Goal: Task Accomplishment & Management: Use online tool/utility

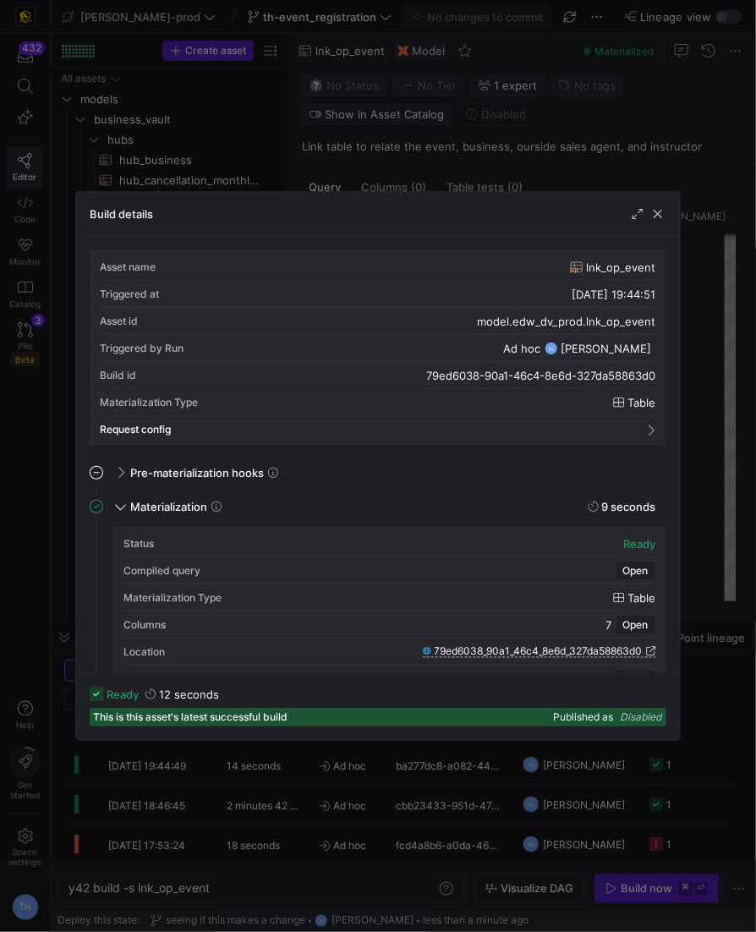
scroll to position [152, 0]
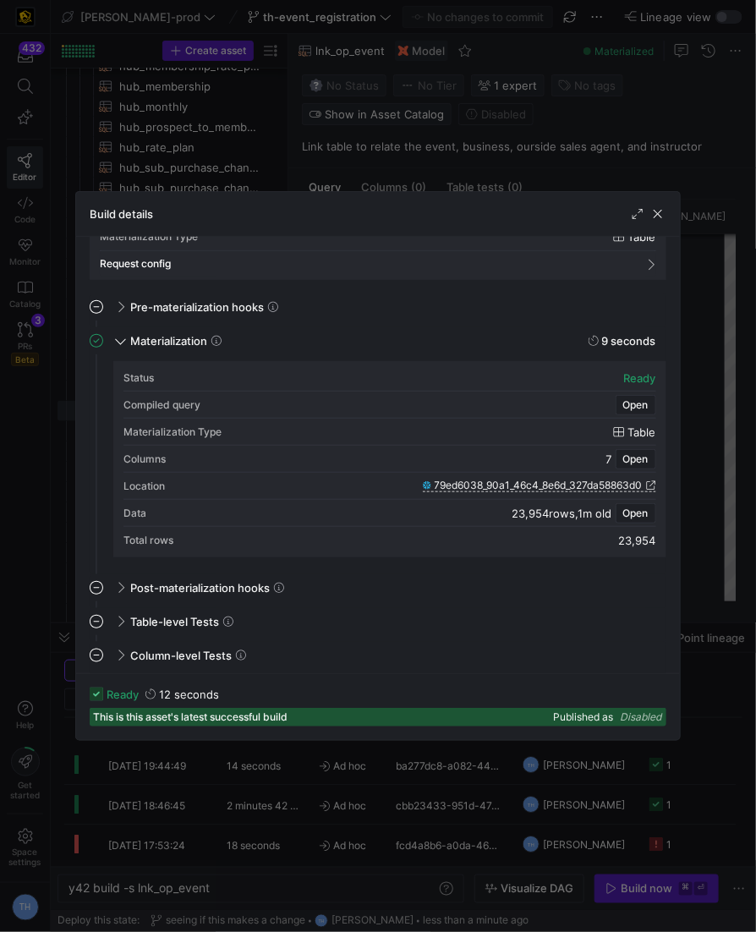
click at [468, 52] on div at bounding box center [378, 466] width 756 height 932
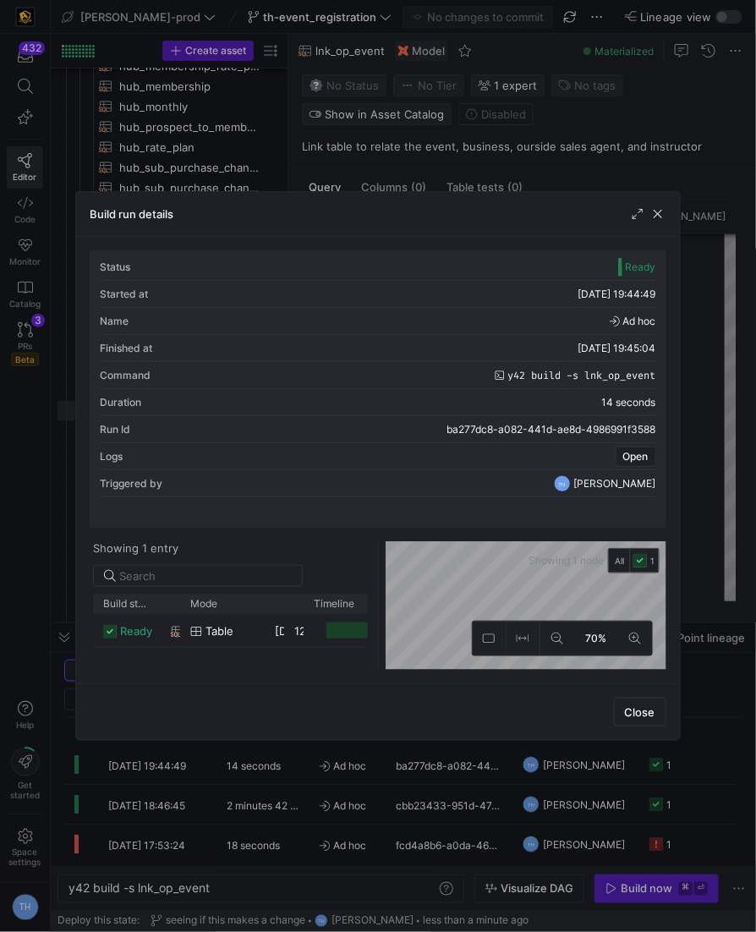
click at [490, 96] on div at bounding box center [378, 466] width 756 height 932
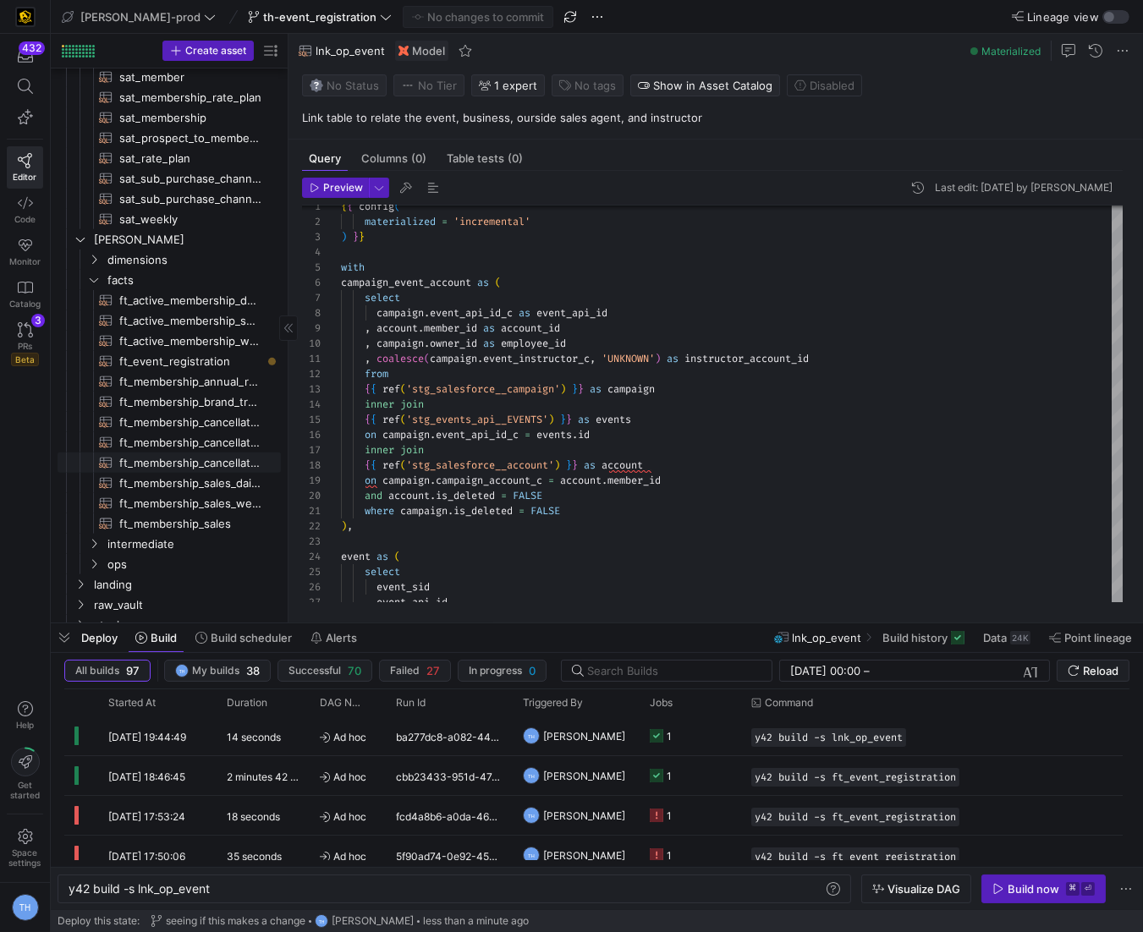
scroll to position [1155, 0]
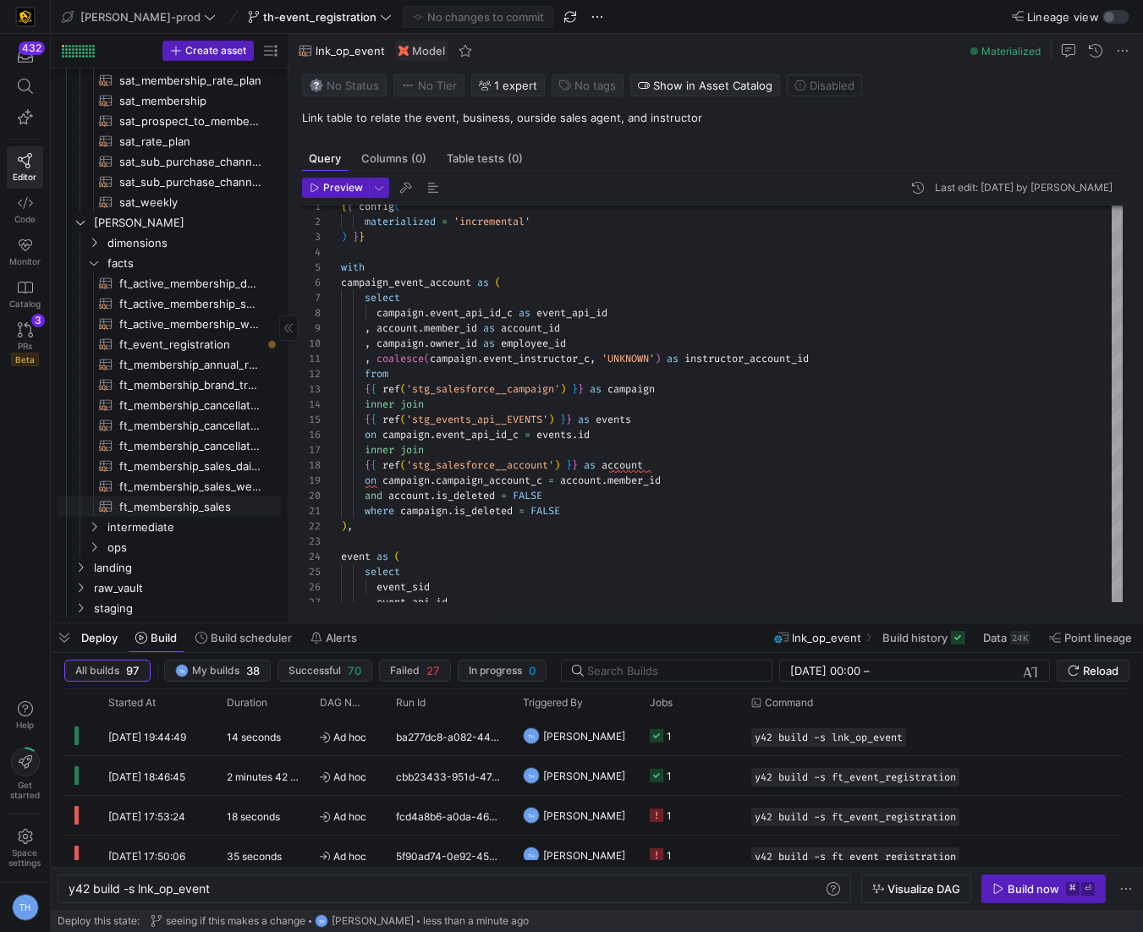
click at [203, 504] on span "ft_membership_sales​​​​​​​​​​" at bounding box center [190, 506] width 142 height 19
type textarea "{{ config( post_hook = [ "alter table {{ this }} add primary key (member_dim_id…"
type textarea "y42 build -s ft_membership_sales"
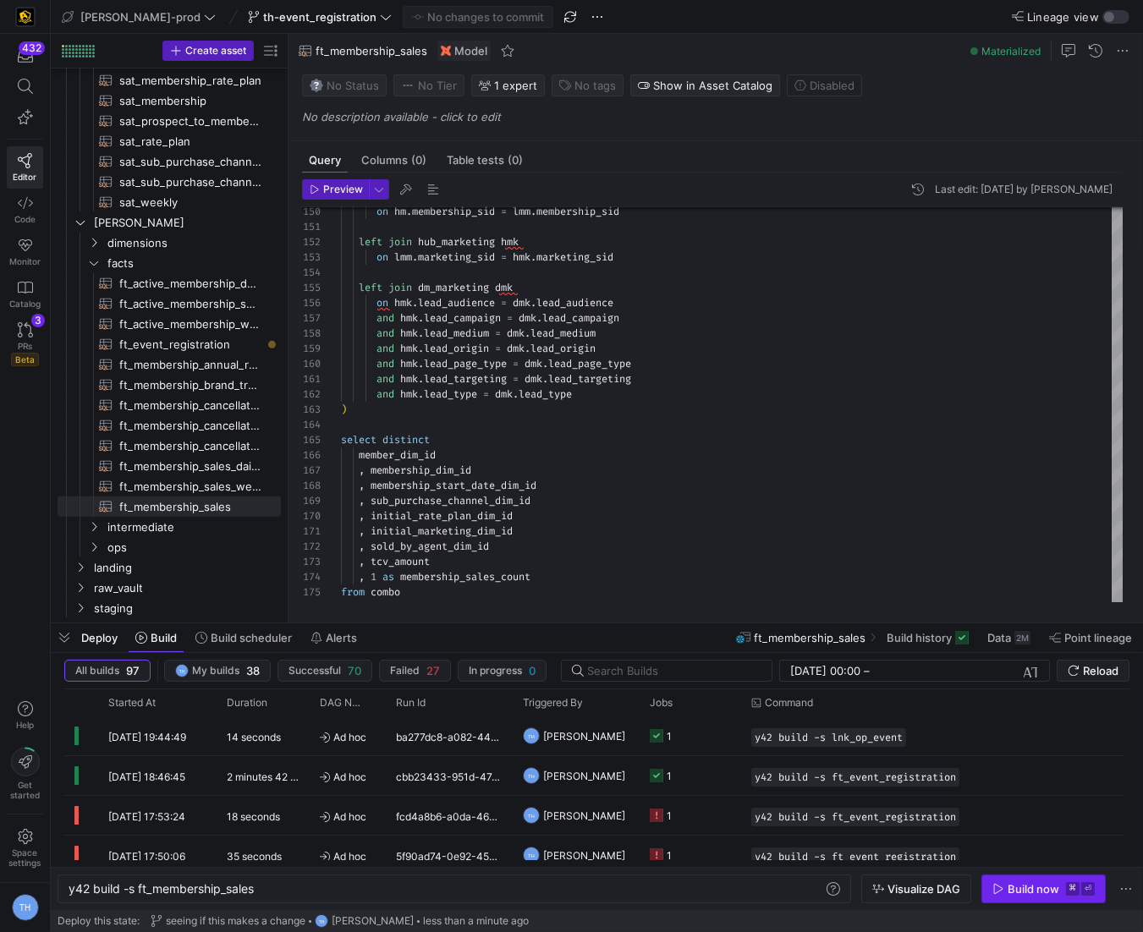
click at [755, 882] on div "Build now" at bounding box center [1033, 889] width 52 height 14
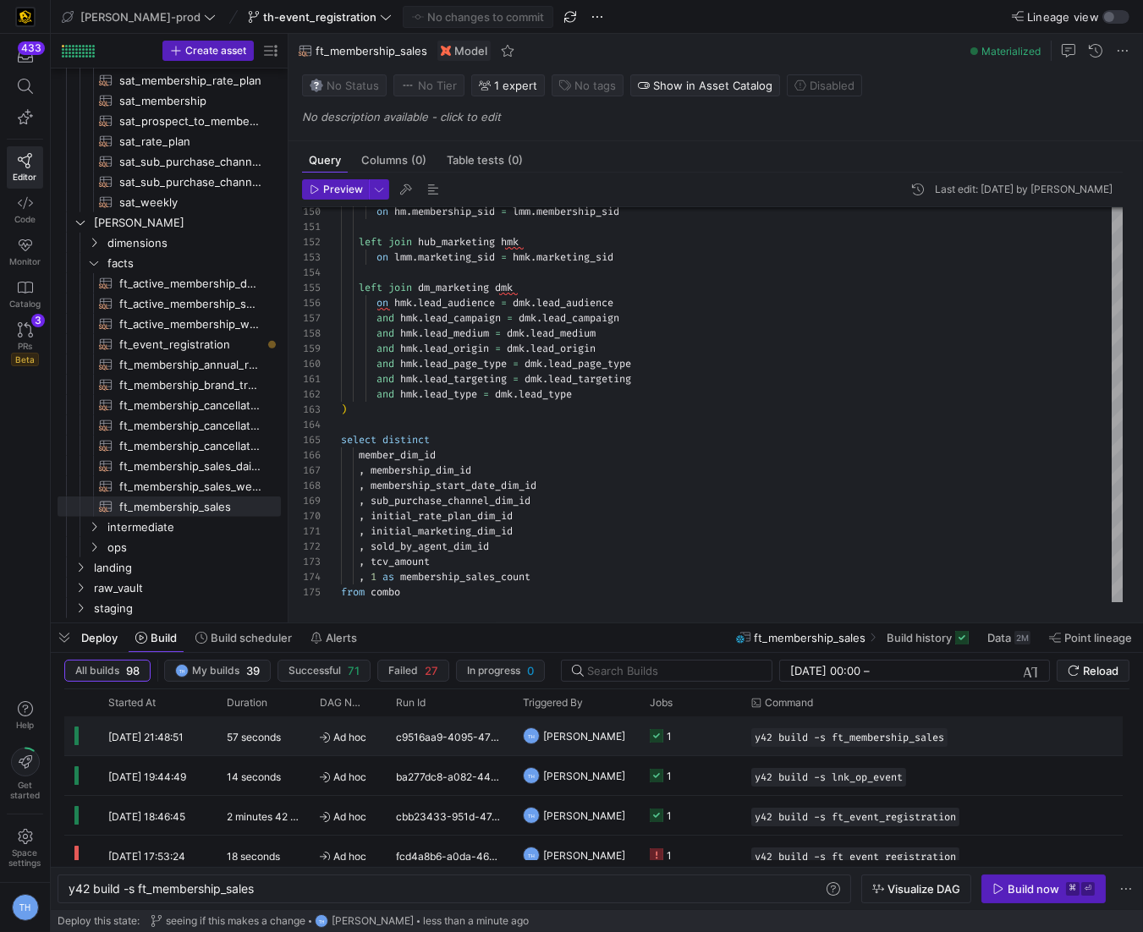
click at [713, 732] on y42-job-status-cell-renderer "1" at bounding box center [690, 735] width 81 height 37
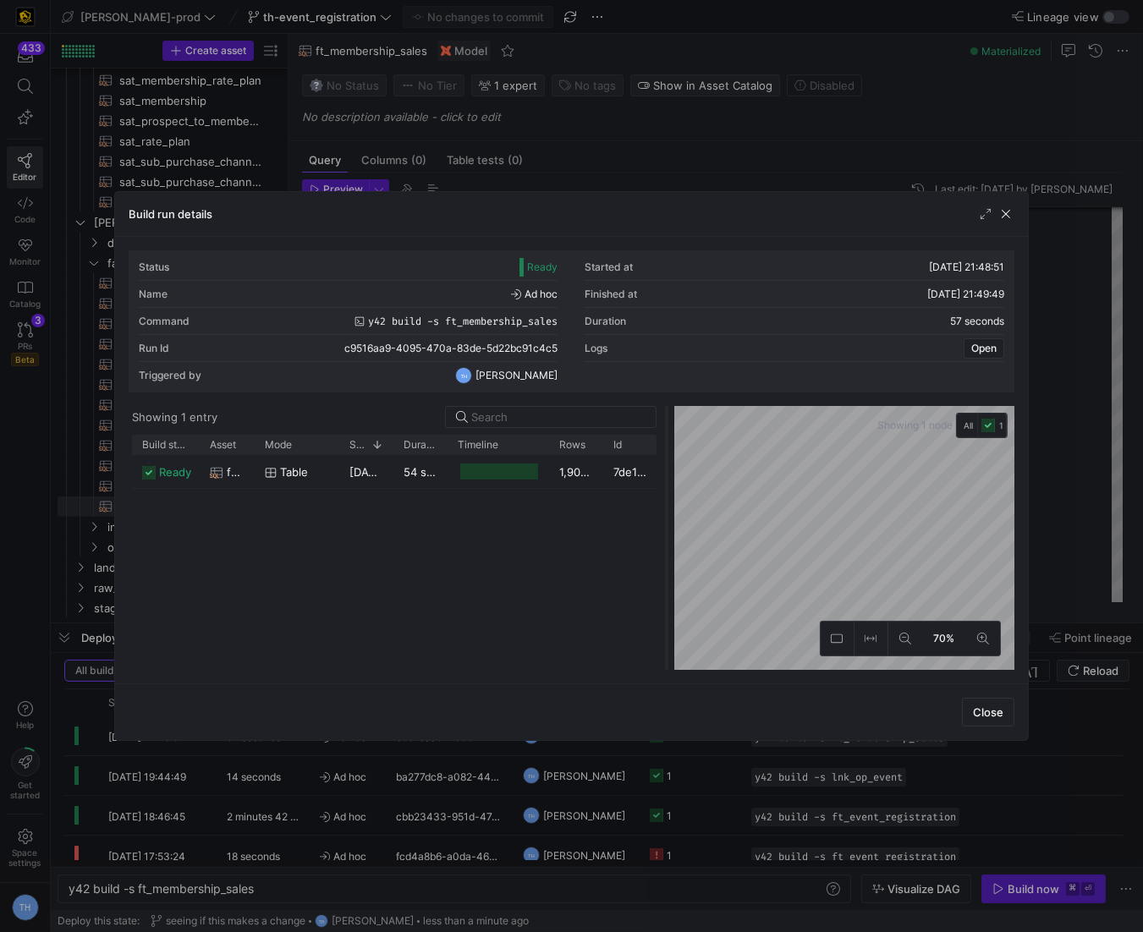
drag, startPoint x: 570, startPoint y: 468, endPoint x: 765, endPoint y: 443, distance: 196.1
click at [670, 444] on div at bounding box center [666, 538] width 7 height 264
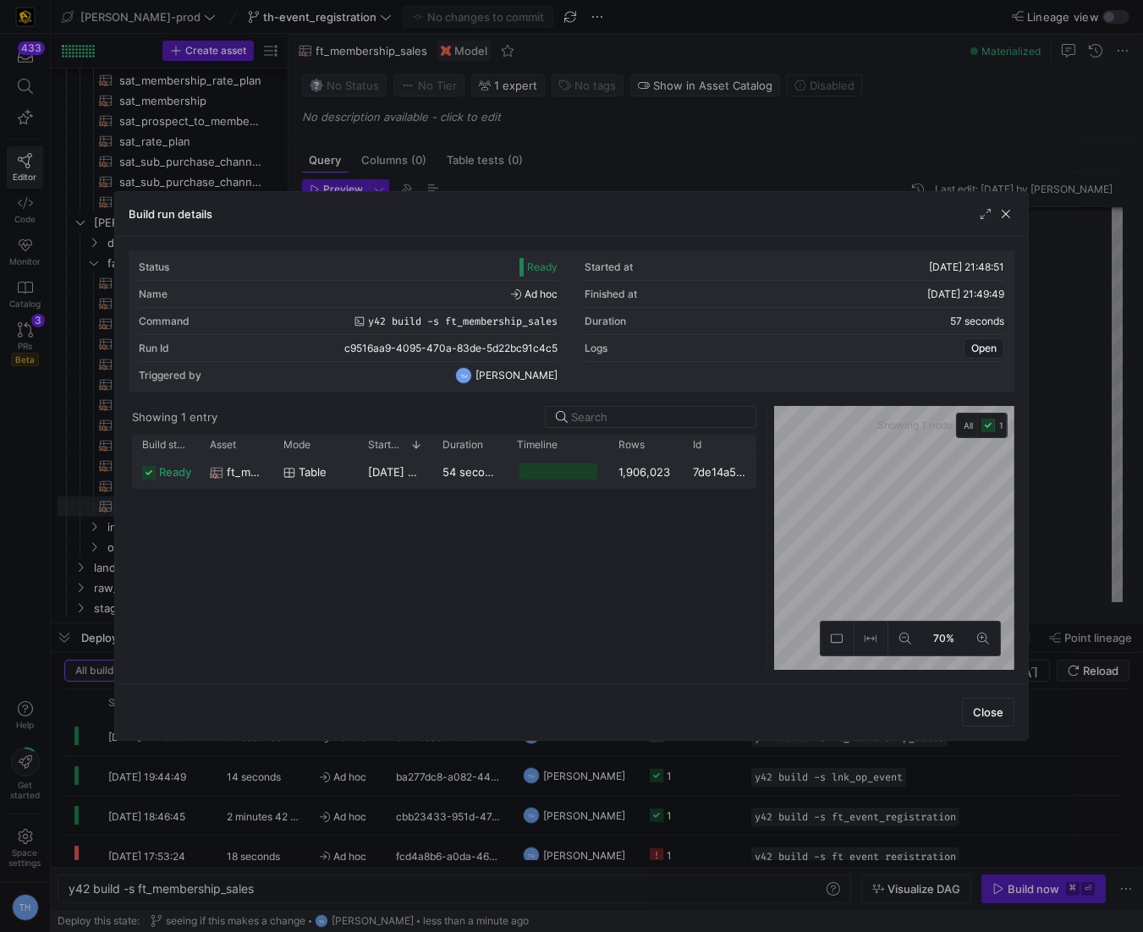
click at [654, 469] on div "1,906,023" at bounding box center [645, 471] width 74 height 33
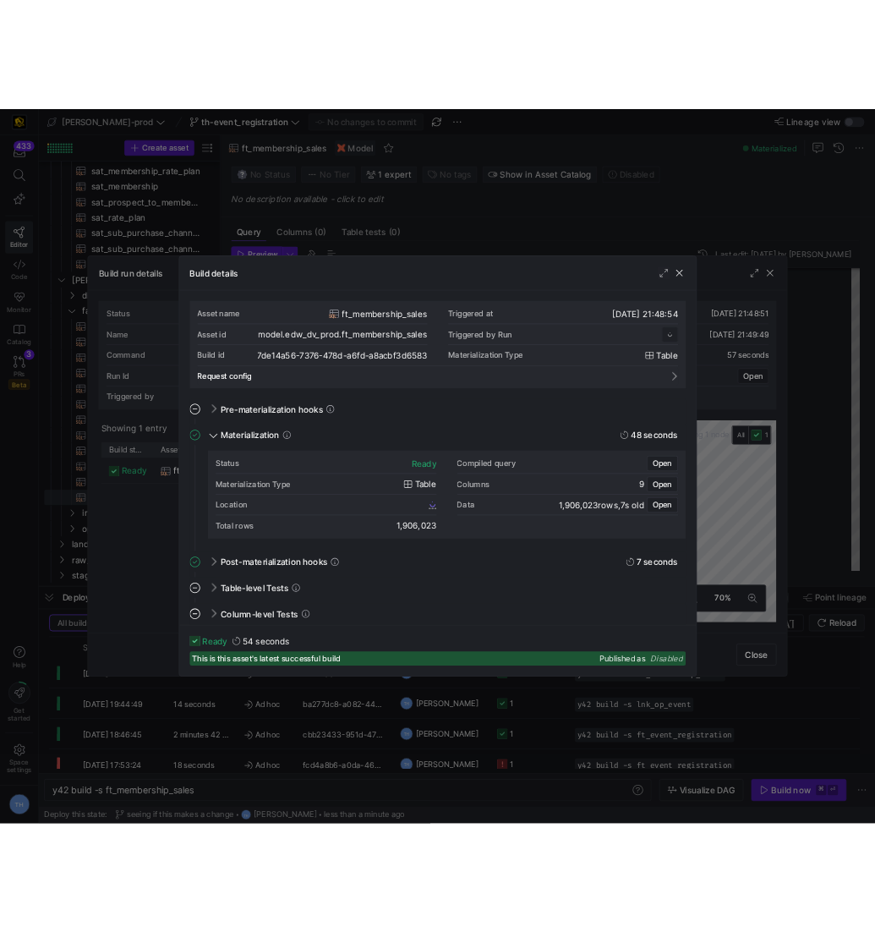
scroll to position [152, 0]
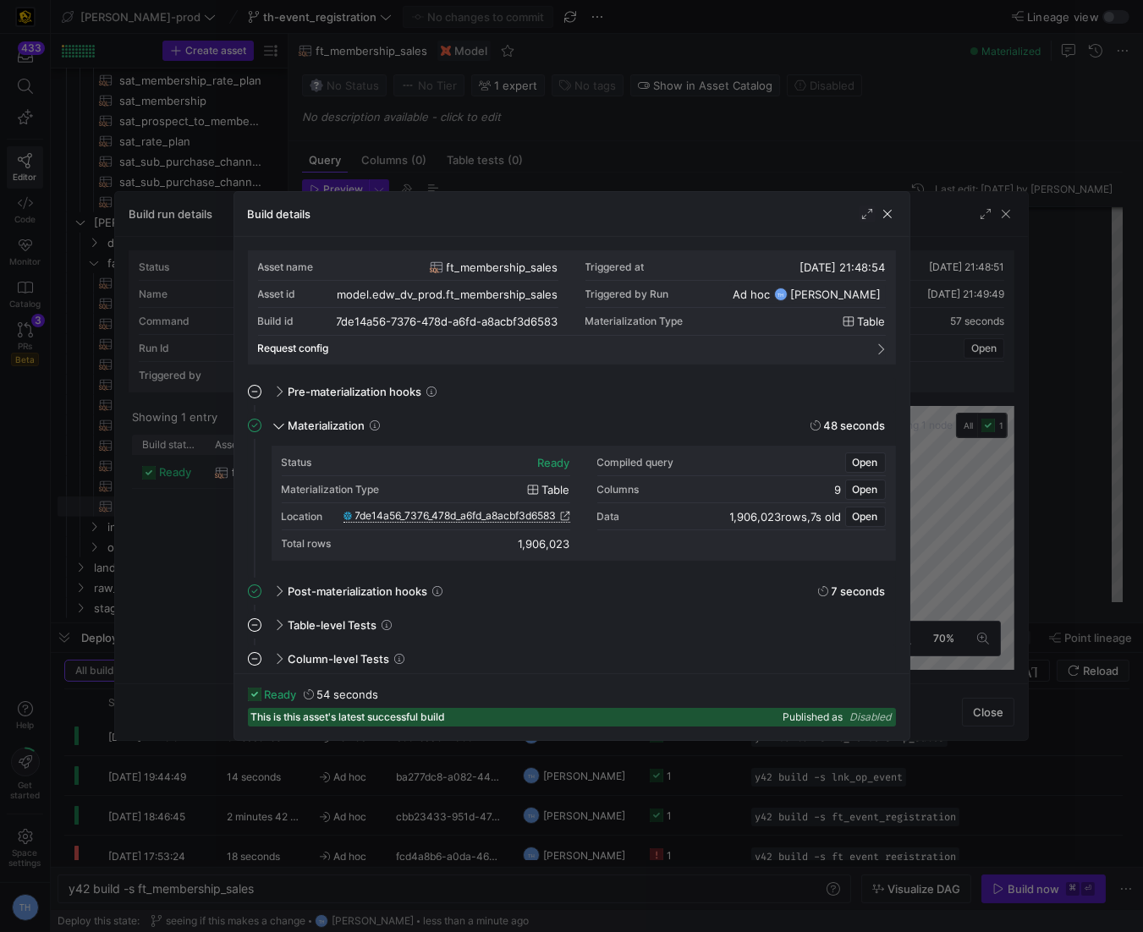
click at [508, 510] on span "7de14a56_7376_478d_a6fd_a8acbf3d6583" at bounding box center [455, 516] width 201 height 12
click at [429, 513] on span "7de14a56_7376_478d_a6fd_a8acbf3d6583" at bounding box center [455, 516] width 201 height 12
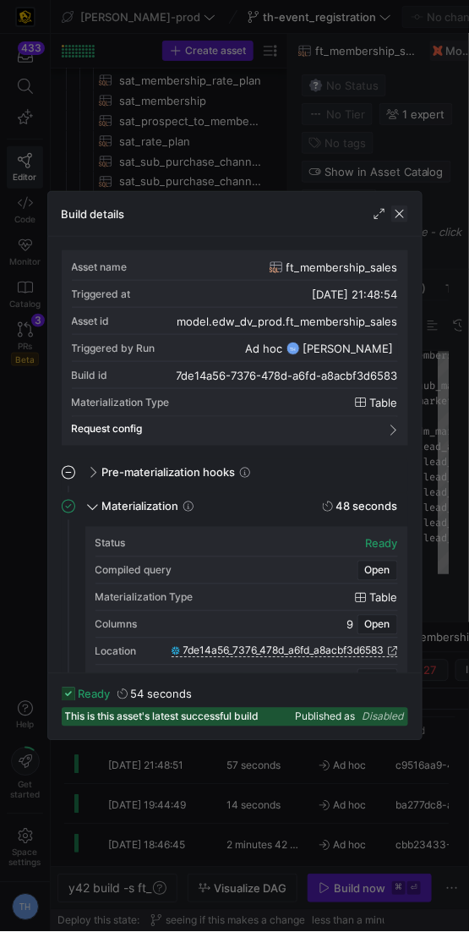
click at [397, 217] on span "button" at bounding box center [400, 214] width 17 height 17
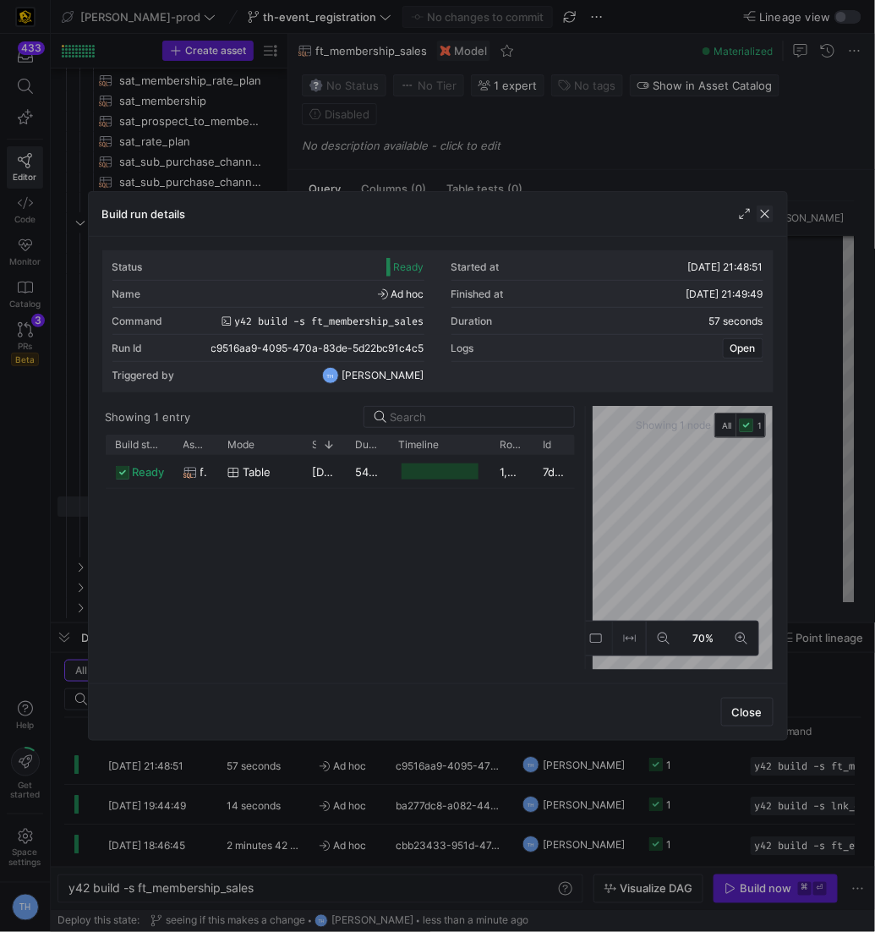
click at [755, 208] on span "button" at bounding box center [765, 214] width 17 height 17
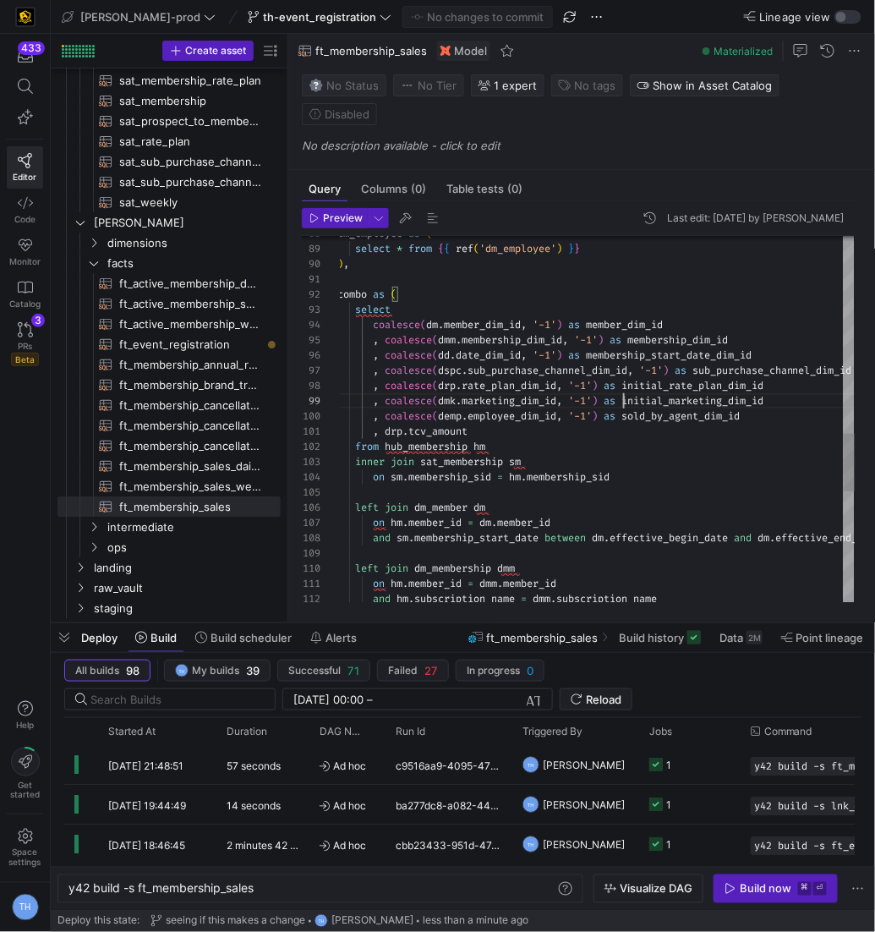
click at [625, 368] on div "left join dm_membership dmm and sm . membership_start_date between dm . effecti…" at bounding box center [647, 239] width 620 height 2703
click at [612, 453] on div "left join dm_membership dmm and sm . membership_start_date between dm . effecti…" at bounding box center [647, 239] width 620 height 2703
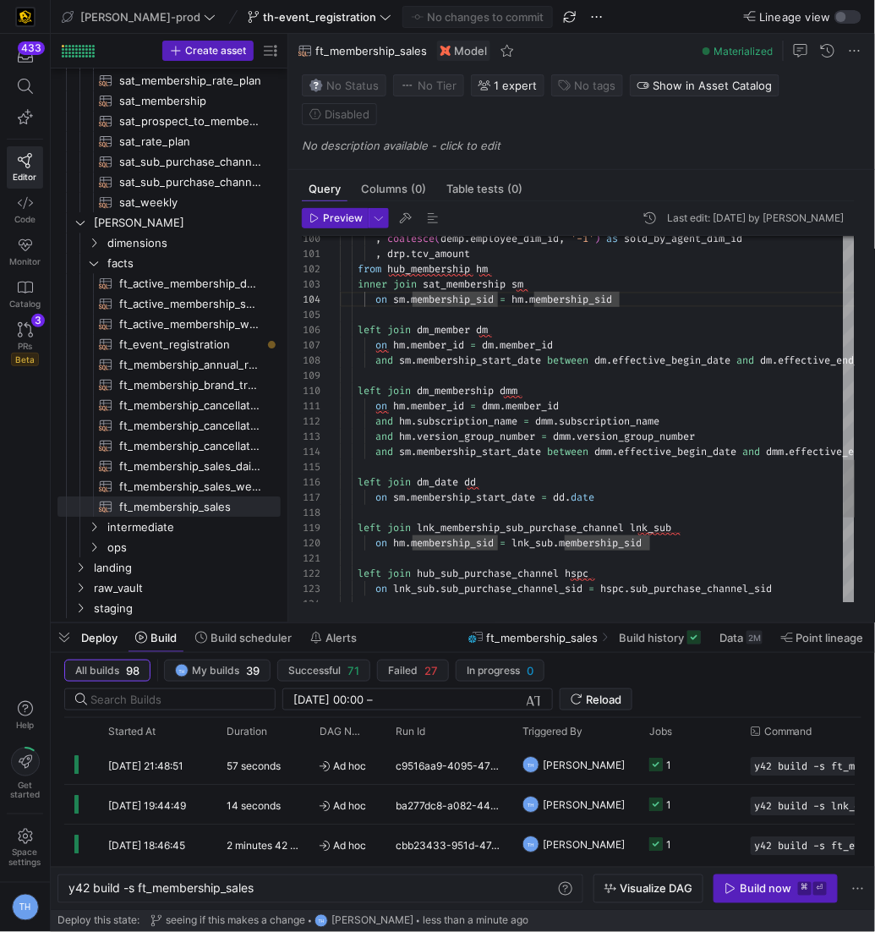
type textarea "on hm.member_id = dmm.member_id and hm.subscription_name = dmm.subscription_nam…"
click at [530, 462] on div ", coalesce ( demp . employee_dim_id , '-1' ) as sold_by_agent_dim_id , drp . tc…" at bounding box center [650, 61] width 620 height 2703
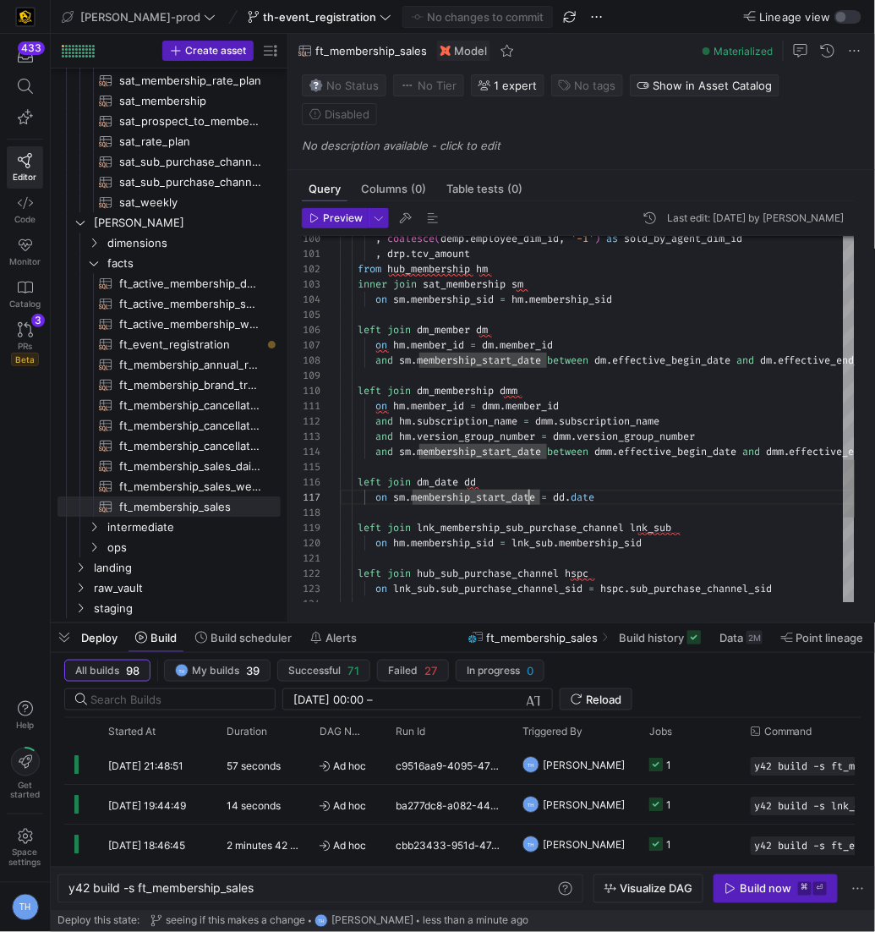
click at [543, 469] on div ", coalesce ( demp . employee_dim_id , '-1' ) as sold_by_agent_dim_id , drp . tc…" at bounding box center [650, 61] width 620 height 2703
click at [573, 459] on div ", coalesce ( demp . employee_dim_id , '-1' ) as sold_by_agent_dim_id , drp . tc…" at bounding box center [650, 61] width 620 height 2703
click at [612, 459] on div ", coalesce ( demp . employee_dim_id , '-1' ) as sold_by_agent_dim_id , drp . tc…" at bounding box center [650, 61] width 620 height 2703
click at [613, 468] on div ", coalesce ( demp . employee_dim_id , '-1' ) as sold_by_agent_dim_id , drp . tc…" at bounding box center [650, 61] width 620 height 2703
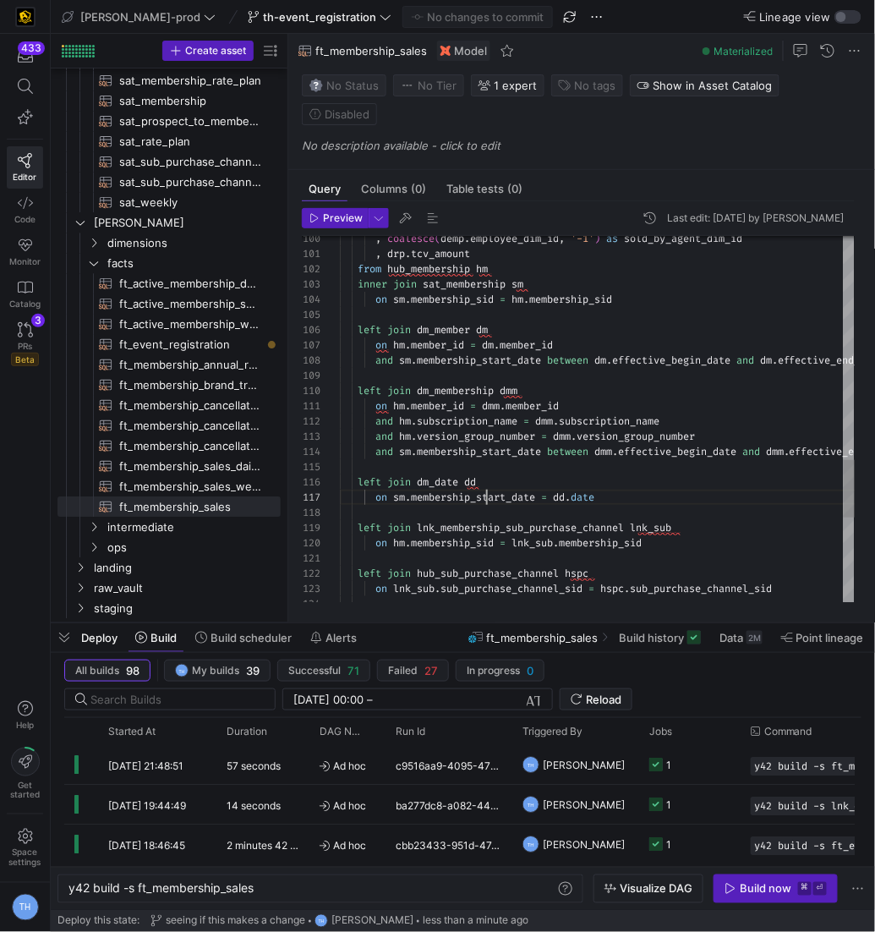
scroll to position [90, 145]
click at [485, 463] on div ", coalesce ( demp . employee_dim_id , '-1' ) as sold_by_agent_dim_id , drp . tc…" at bounding box center [650, 61] width 620 height 2703
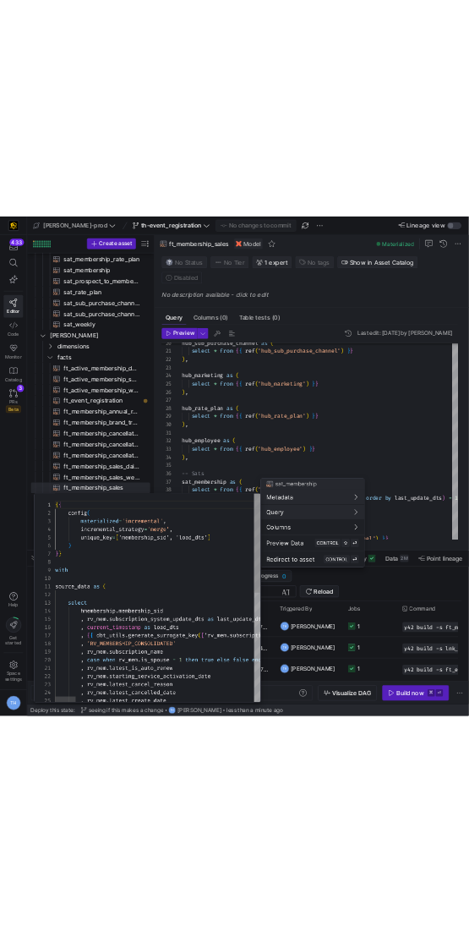
scroll to position [152, 0]
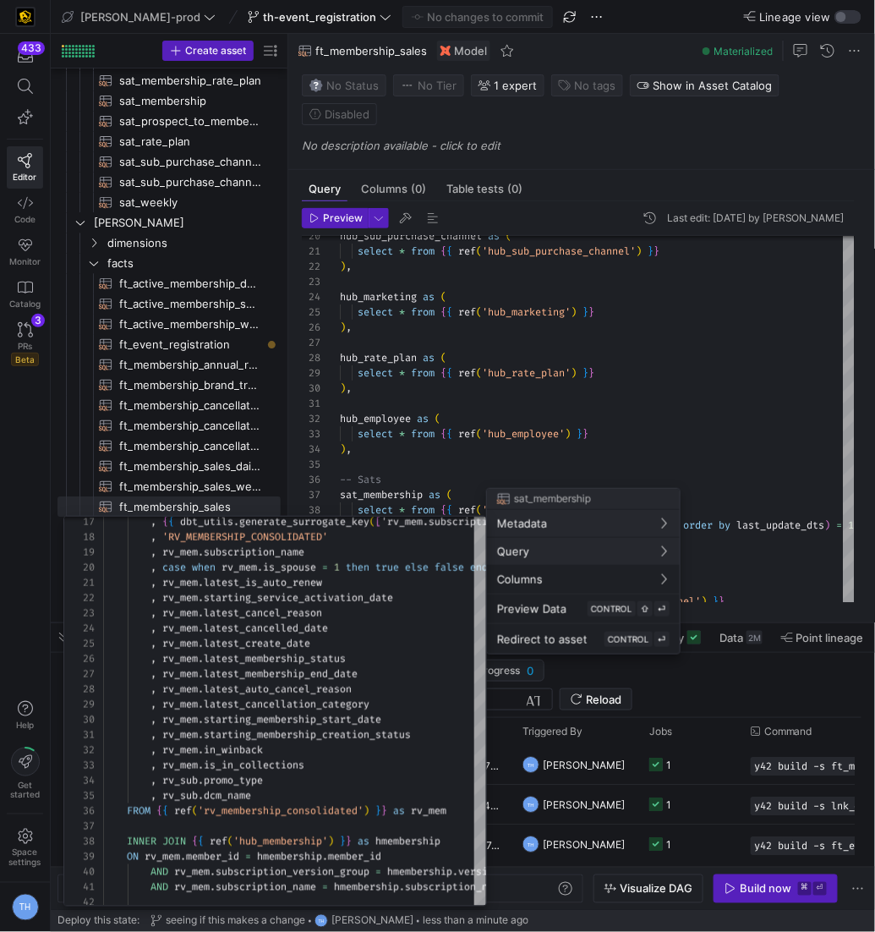
click at [492, 353] on div at bounding box center [437, 466] width 875 height 932
